Goal: Task Accomplishment & Management: Manage account settings

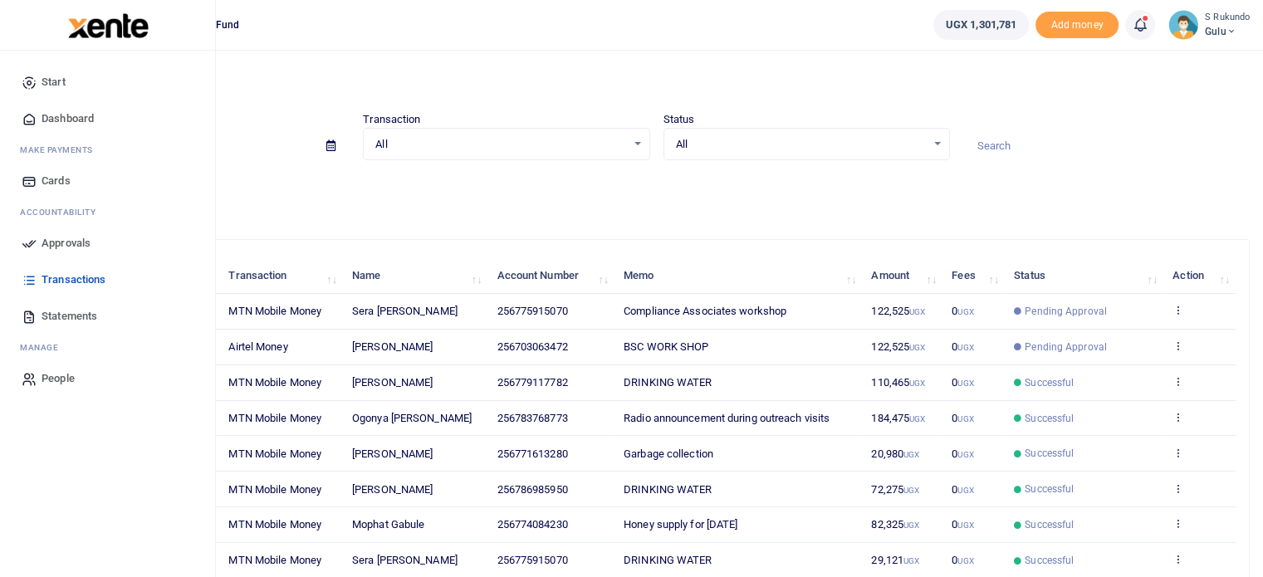
click at [68, 242] on span "Approvals" at bounding box center [66, 243] width 49 height 17
click at [44, 242] on span "Approvals" at bounding box center [66, 243] width 49 height 17
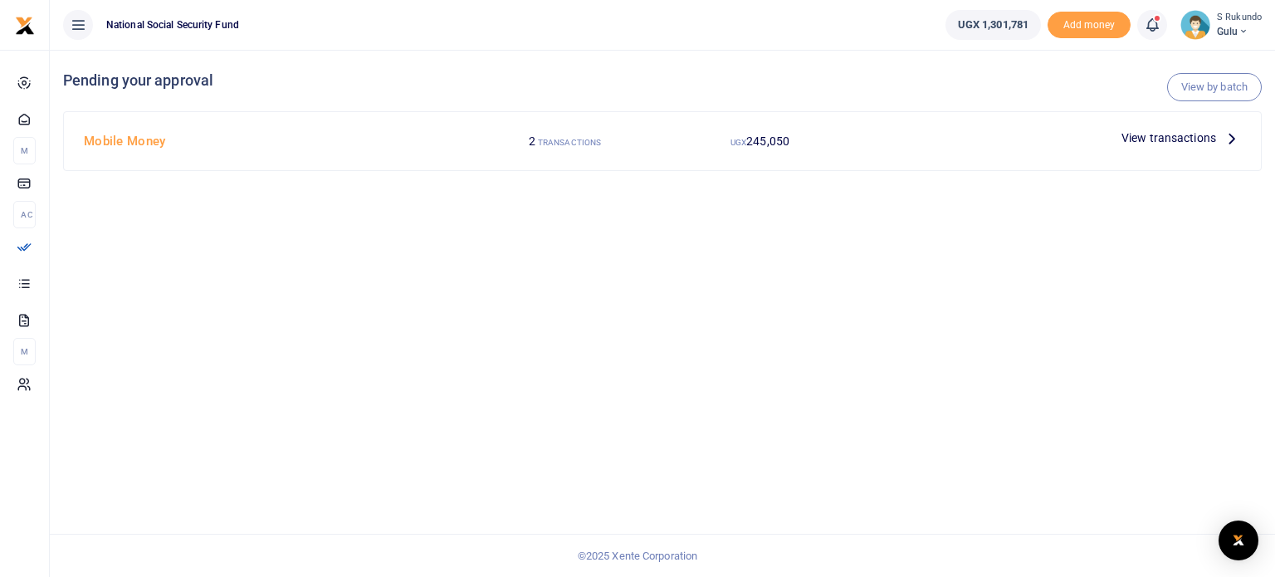
click at [1229, 137] on icon at bounding box center [1232, 138] width 18 height 18
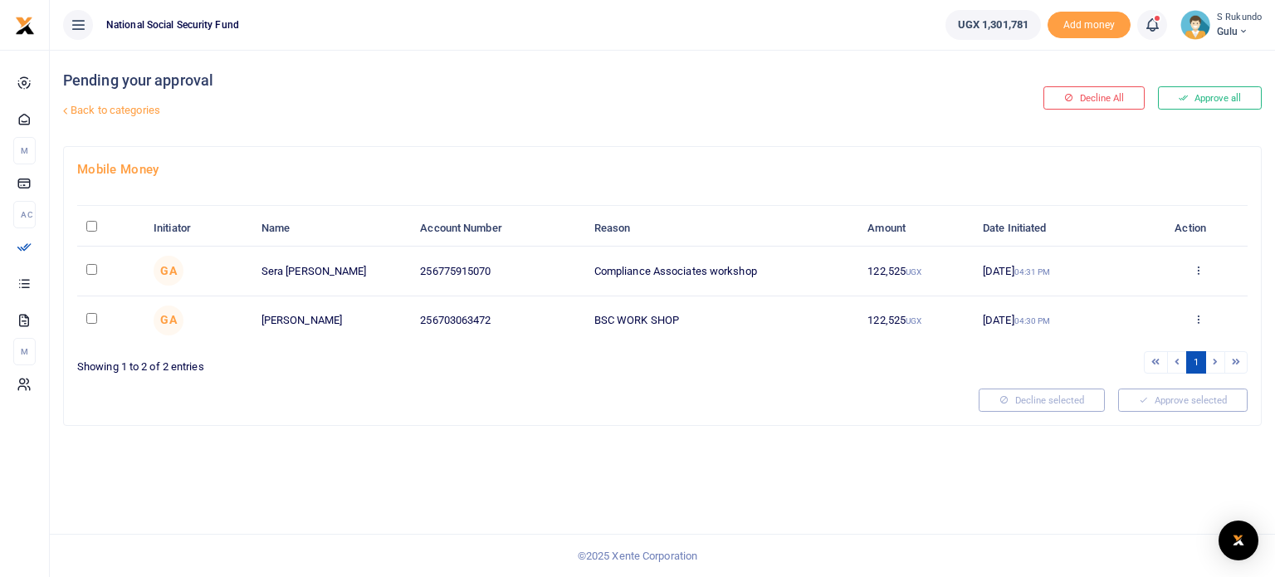
click at [90, 223] on input "\a \a : activate to sort column descending" at bounding box center [91, 226] width 11 height 11
checkbox input "true"
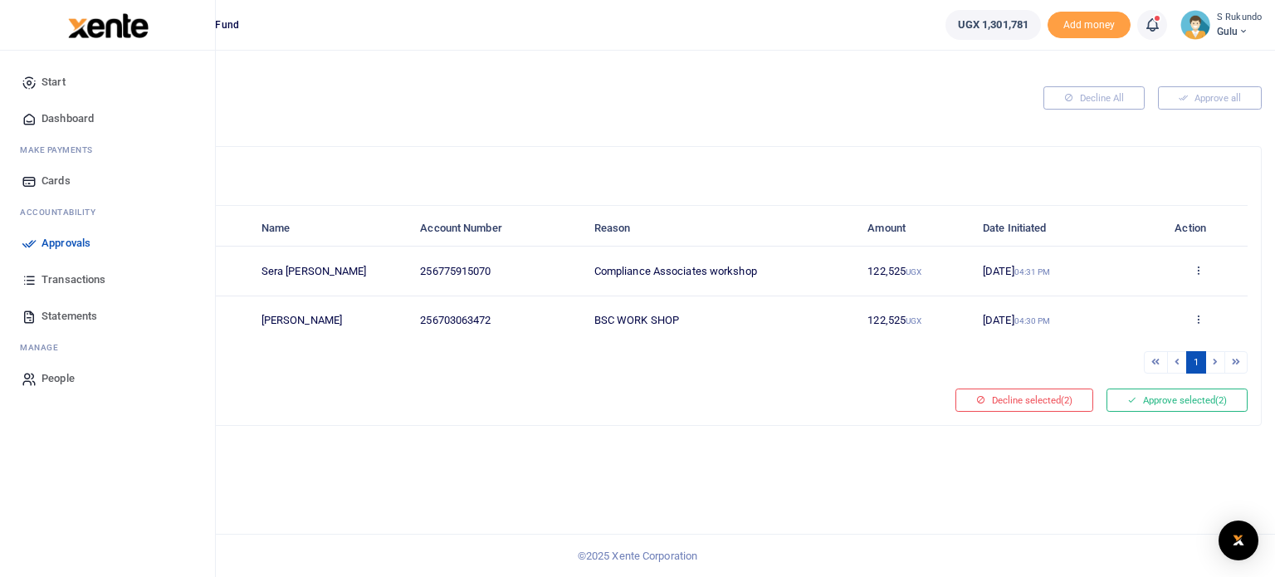
click at [63, 245] on span "Approvals" at bounding box center [66, 243] width 49 height 17
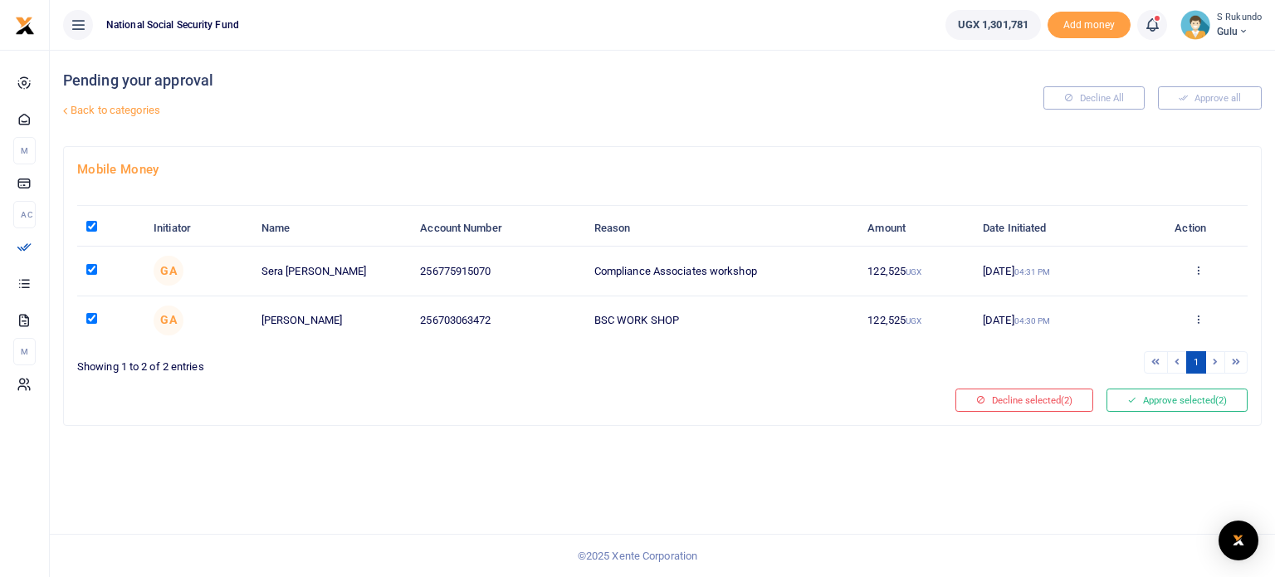
click at [90, 224] on input "\a \a : activate to sort column descending" at bounding box center [91, 226] width 11 height 11
checkbox input "false"
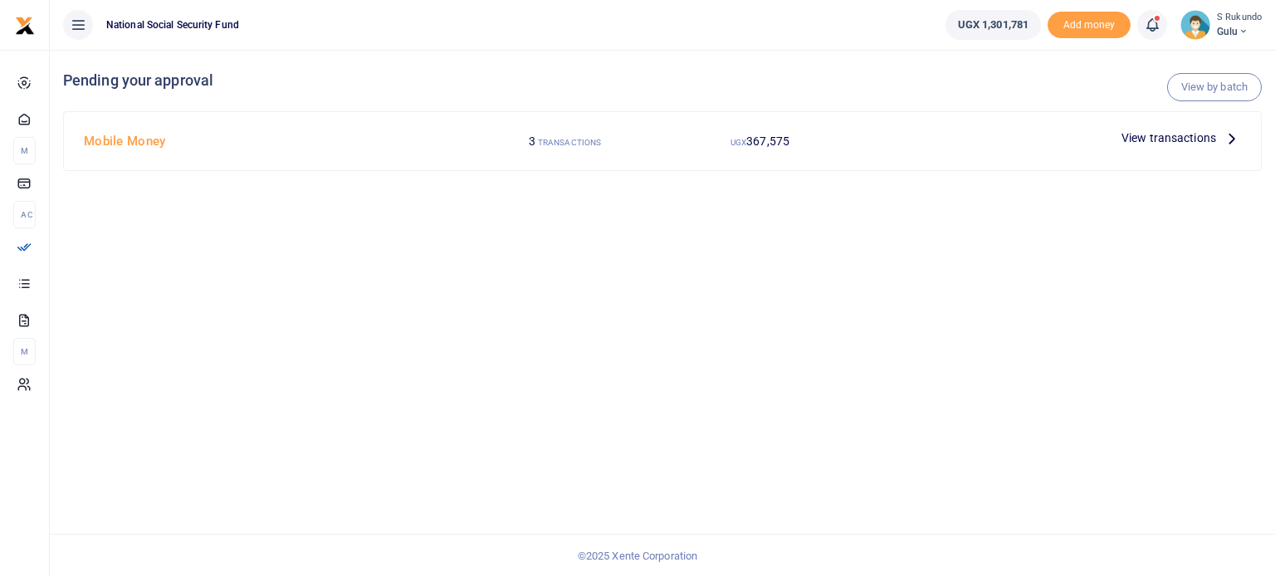
click at [1226, 139] on icon at bounding box center [1232, 138] width 18 height 18
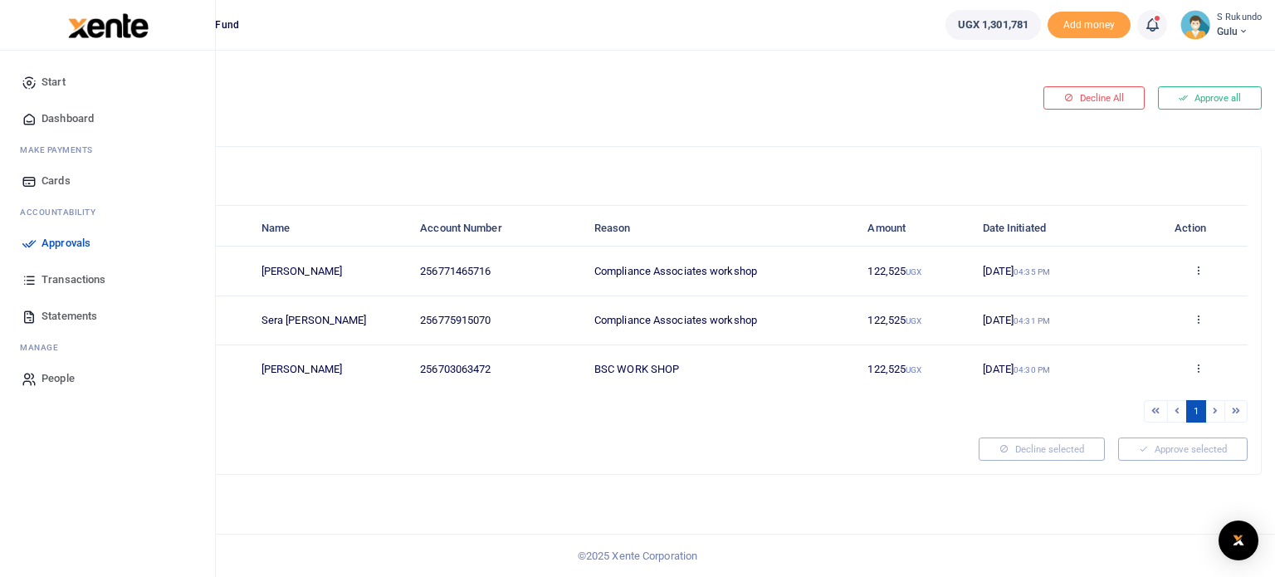
click at [89, 247] on span "Approvals" at bounding box center [66, 243] width 49 height 17
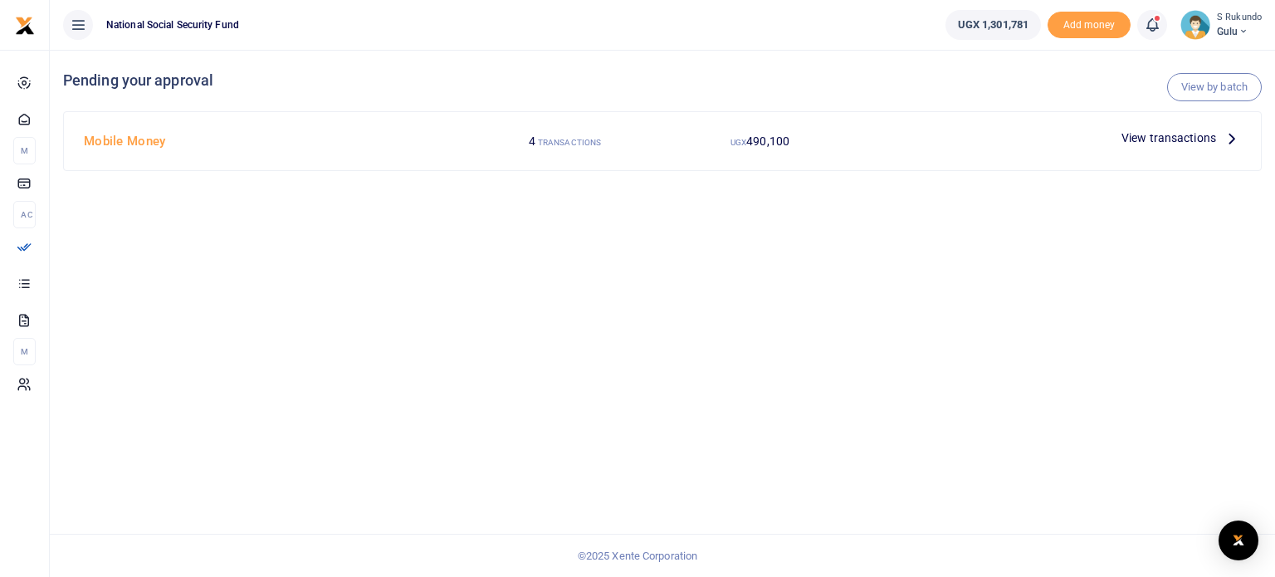
click at [1233, 139] on icon at bounding box center [1232, 138] width 18 height 18
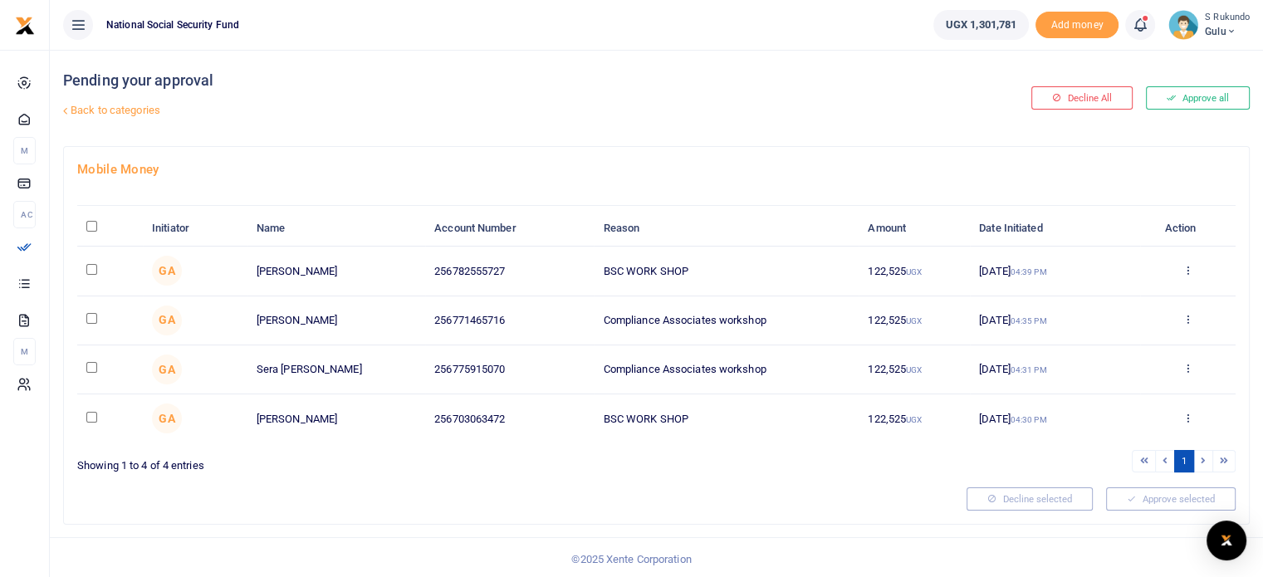
click at [90, 225] on input "\a \a : activate to sort column descending" at bounding box center [91, 226] width 11 height 11
checkbox input "true"
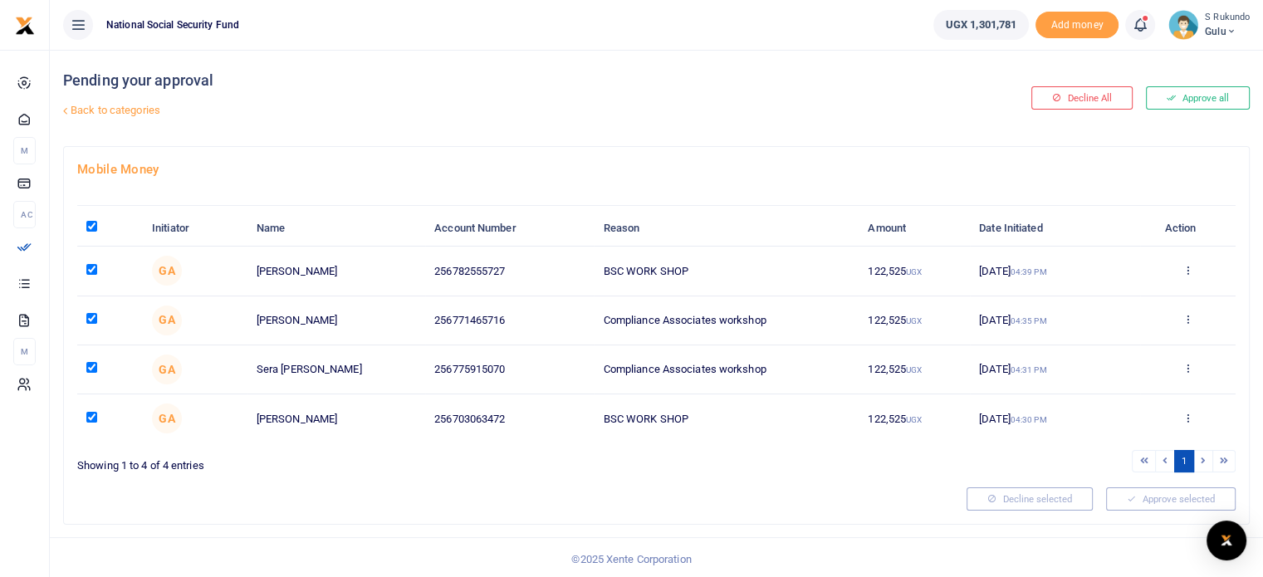
checkbox input "true"
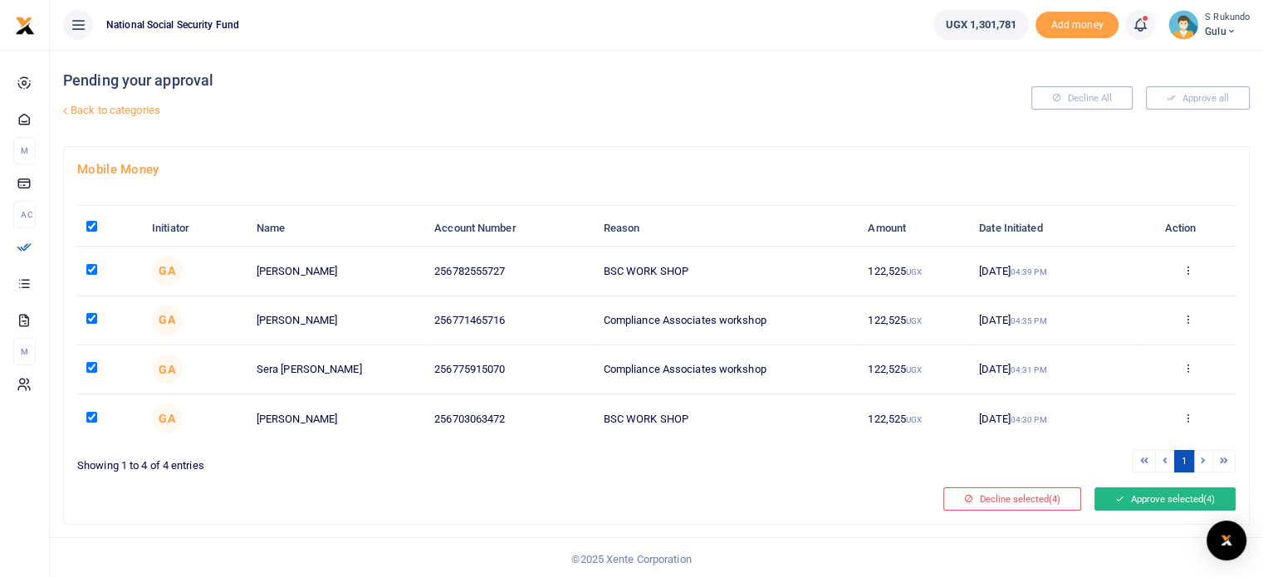
click at [1164, 497] on button "Approve selected (4)" at bounding box center [1164, 498] width 141 height 23
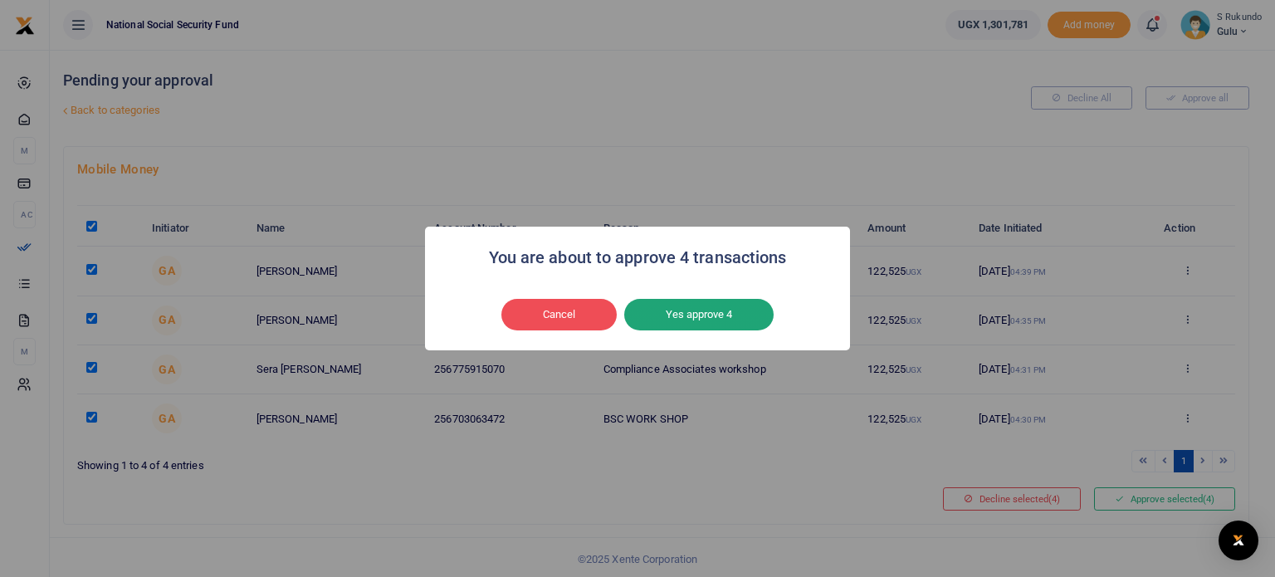
click at [714, 308] on button "Yes approve 4" at bounding box center [698, 315] width 149 height 32
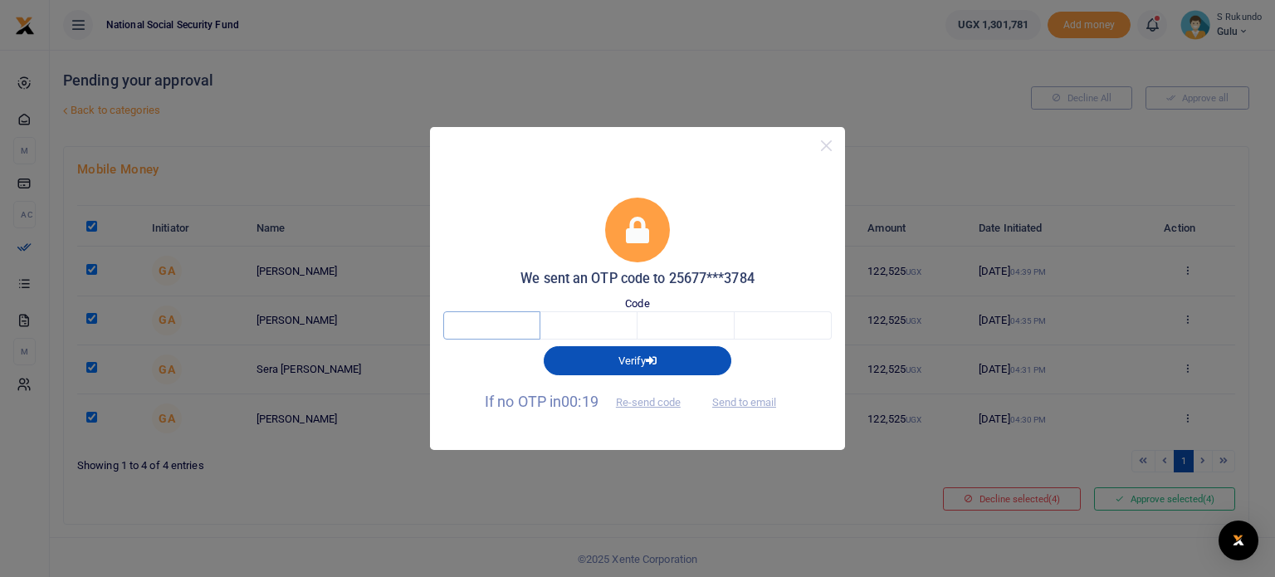
click at [524, 330] on input "text" at bounding box center [491, 325] width 97 height 28
type input "3"
type input "5"
type input "4"
